Goal: Use online tool/utility

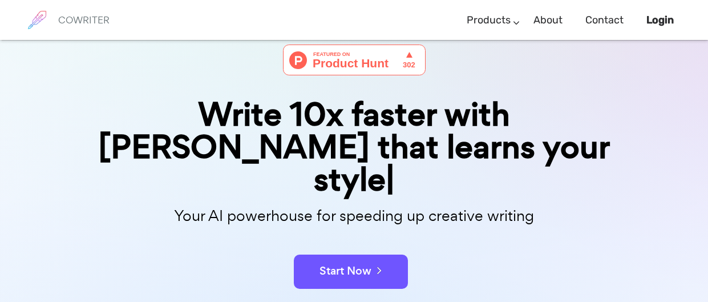
scroll to position [56, 0]
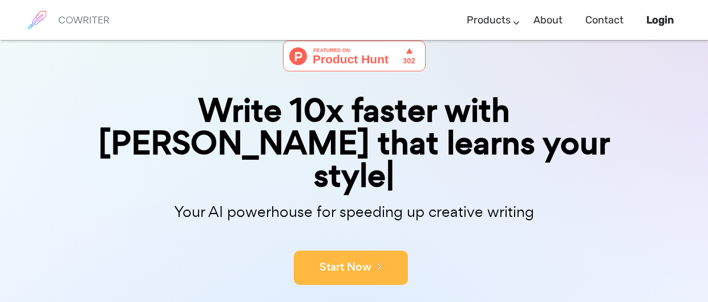
click at [395, 250] on button "Start Now" at bounding box center [351, 267] width 114 height 34
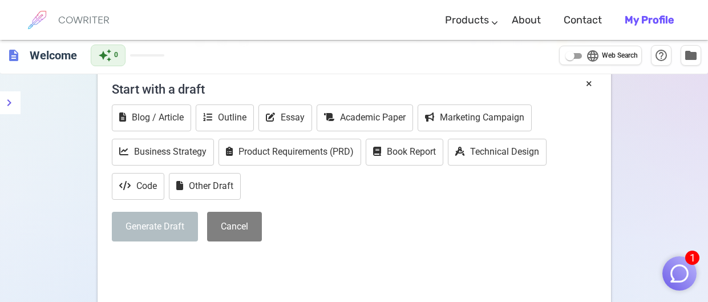
scroll to position [55, 0]
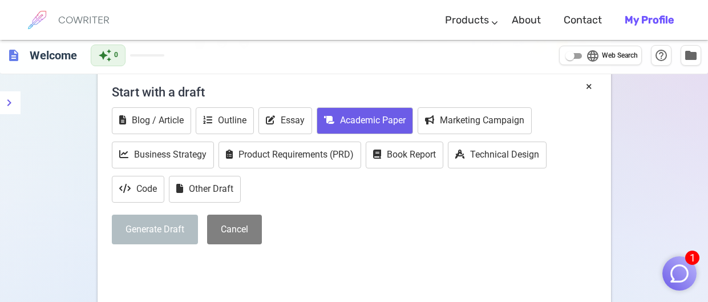
click at [364, 111] on button "Academic Paper" at bounding box center [365, 120] width 96 height 27
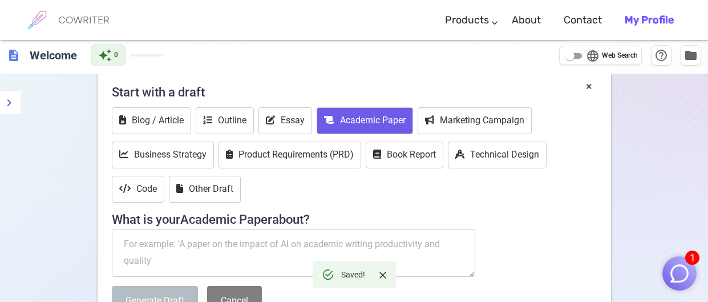
click at [261, 257] on textarea at bounding box center [294, 253] width 364 height 48
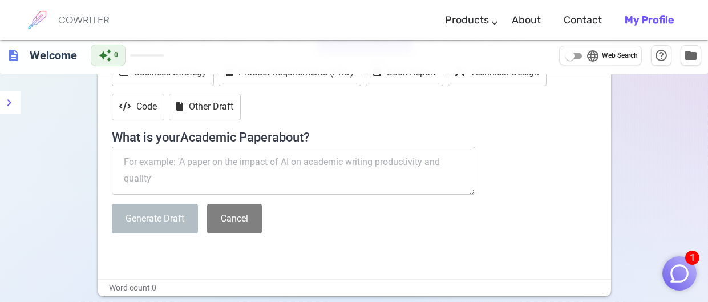
scroll to position [136, 0]
